Goal: Use online tool/utility

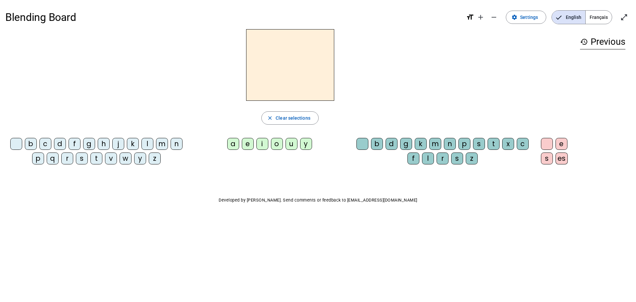
click at [160, 148] on div "m" at bounding box center [162, 144] width 12 height 12
click at [229, 144] on div "a" at bounding box center [233, 144] width 12 height 12
click at [100, 158] on div "t" at bounding box center [96, 158] width 12 height 12
click at [147, 147] on div "l" at bounding box center [147, 144] width 12 height 12
click at [247, 148] on div "e" at bounding box center [248, 144] width 12 height 12
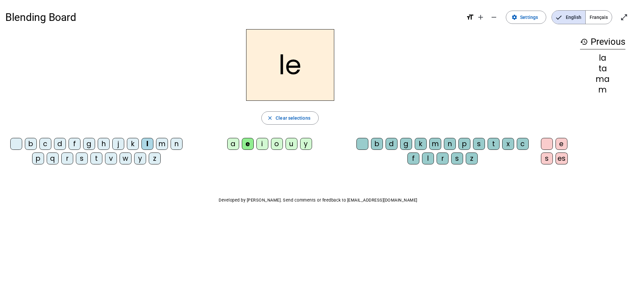
click at [292, 148] on div "u" at bounding box center [292, 144] width 12 height 12
click at [96, 160] on div "t" at bounding box center [96, 158] width 12 height 12
click at [61, 144] on div "d" at bounding box center [60, 144] width 12 height 12
click at [249, 146] on div "e" at bounding box center [248, 144] width 12 height 12
click at [163, 144] on div "m" at bounding box center [162, 144] width 12 height 12
